Goal: Information Seeking & Learning: Learn about a topic

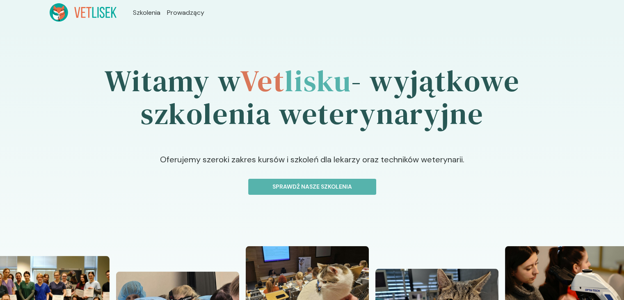
click at [93, 25] on div "Witamy w Vet lisku - wyjątkowe szkolenia weterynaryjne Oferujemy szeroki zakres…" at bounding box center [312, 269] width 624 height 489
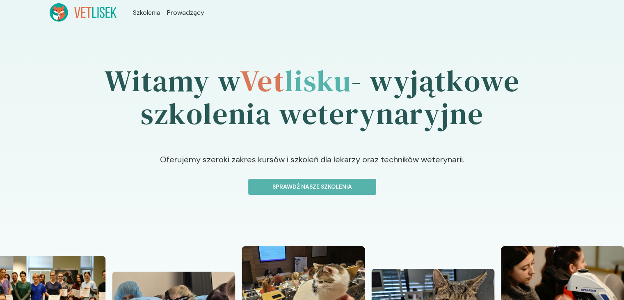
click at [95, 18] on icon at bounding box center [83, 12] width 67 height 18
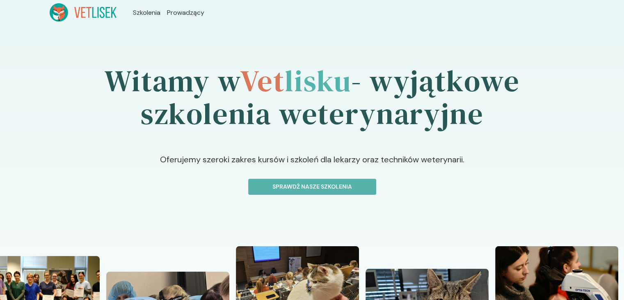
click at [97, 16] on icon at bounding box center [83, 12] width 67 height 18
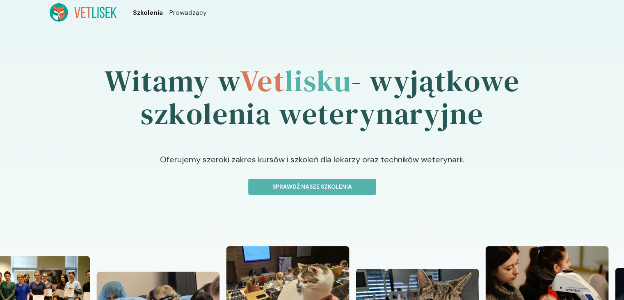
click at [146, 12] on span "Szkolenia" at bounding box center [148, 13] width 30 height 10
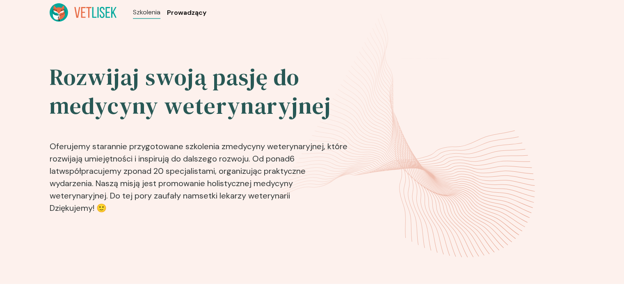
click at [180, 8] on span "Prowadzący" at bounding box center [186, 13] width 39 height 10
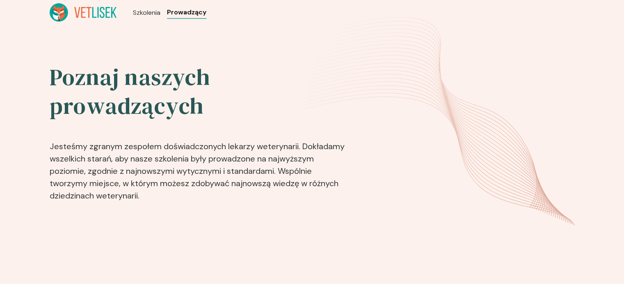
click at [180, 8] on span "Prowadzący" at bounding box center [186, 12] width 39 height 10
click at [71, 17] on icon at bounding box center [83, 12] width 67 height 18
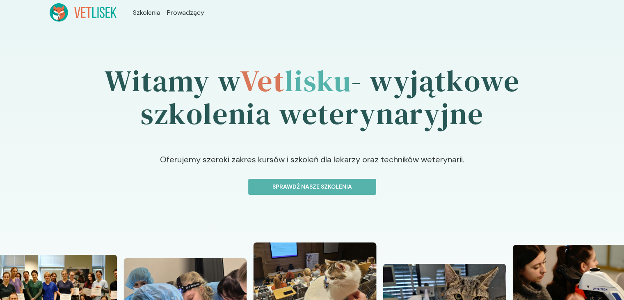
scroll to position [123, 0]
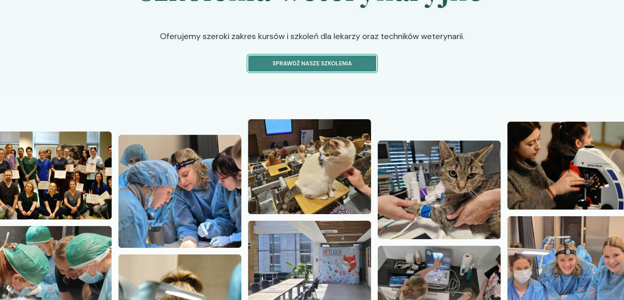
click at [337, 67] on p "Sprawdź nasze szkolenia" at bounding box center [312, 63] width 114 height 9
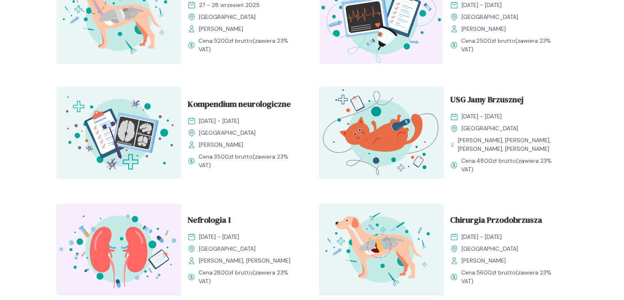
scroll to position [492, 0]
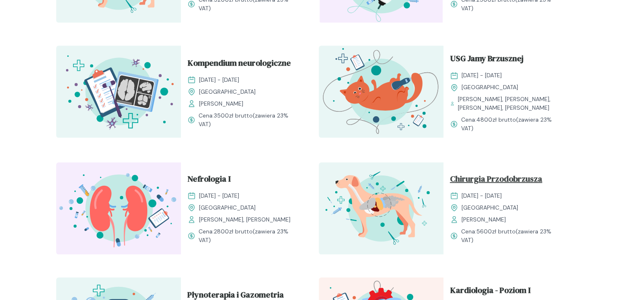
click at [506, 177] on span "Chirurgia Przodobrzusza" at bounding box center [496, 180] width 92 height 16
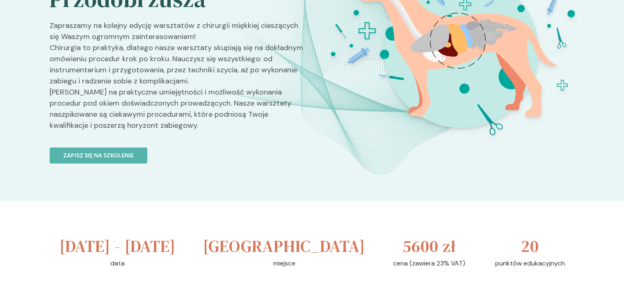
scroll to position [246, 0]
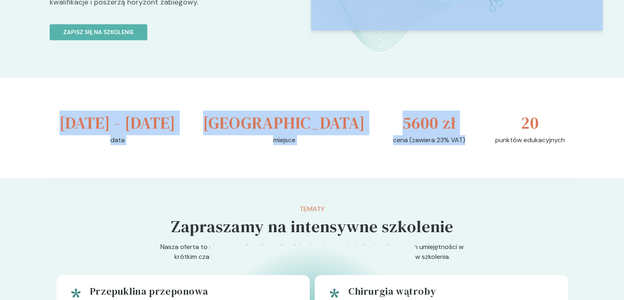
drag, startPoint x: 451, startPoint y: 144, endPoint x: 392, endPoint y: 131, distance: 60.4
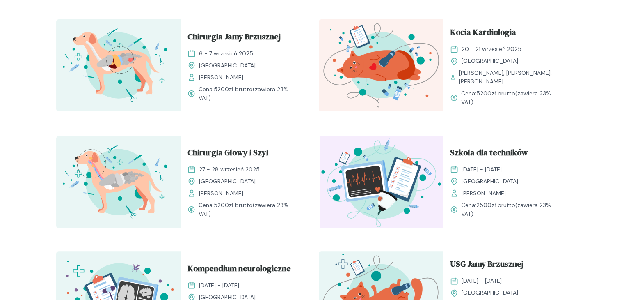
scroll to position [205, 0]
